Goal: Navigation & Orientation: Find specific page/section

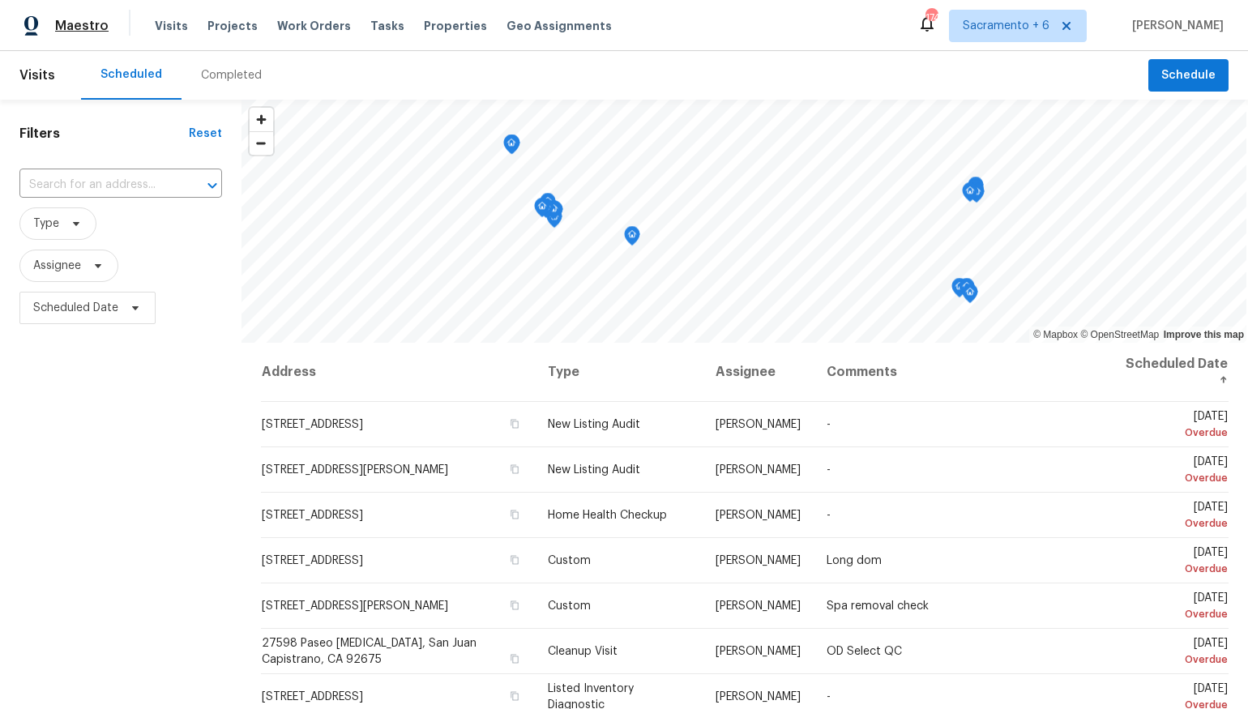
click at [83, 23] on span "Maestro" at bounding box center [81, 26] width 53 height 16
